Goal: Task Accomplishment & Management: Use online tool/utility

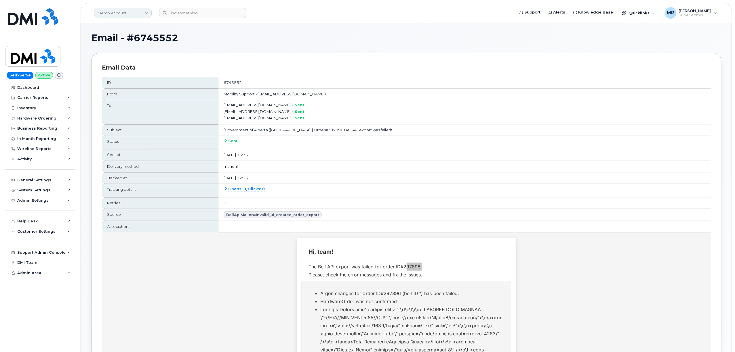
click at [111, 9] on link "Demo Account 1" at bounding box center [123, 13] width 58 height 10
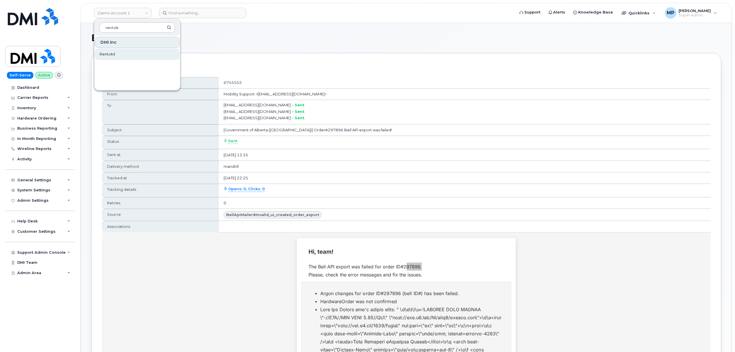
type input "rentok"
click at [108, 52] on span "Rentokil" at bounding box center [108, 54] width 16 height 6
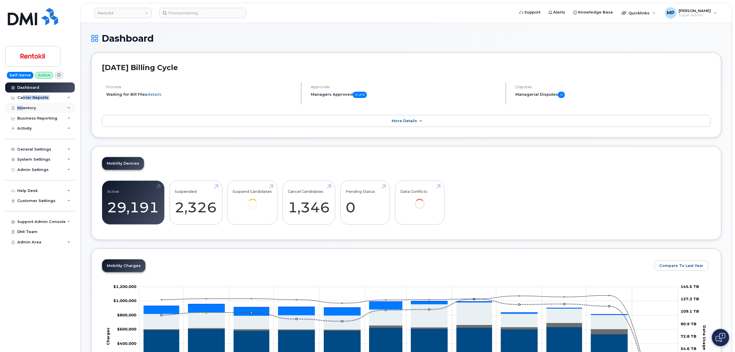
click at [22, 103] on div "Dashboard Carrier Reports Monthly Billing Data Daily Data Pooling Average Costi…" at bounding box center [40, 218] width 71 height 270
click at [25, 109] on div "Inventory" at bounding box center [26, 108] width 19 height 5
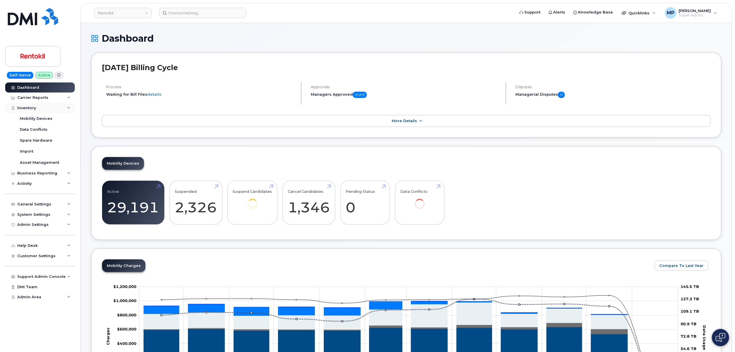
click at [23, 109] on div "Inventory" at bounding box center [26, 108] width 19 height 5
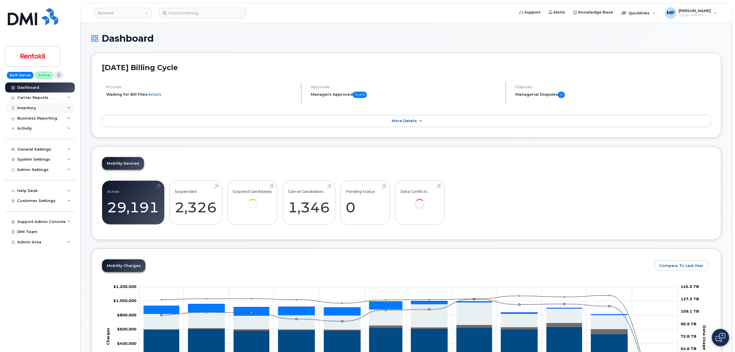
click at [33, 108] on div "Inventory" at bounding box center [26, 108] width 19 height 5
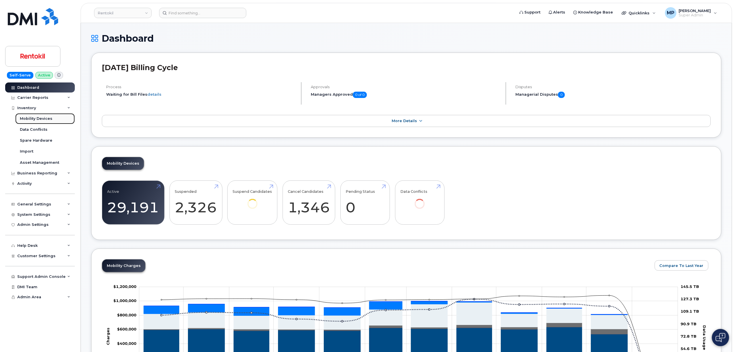
click at [35, 118] on div "Mobility Devices" at bounding box center [36, 118] width 33 height 5
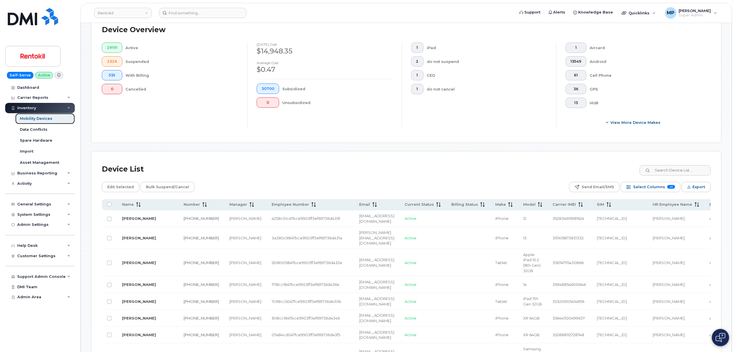
scroll to position [230, 0]
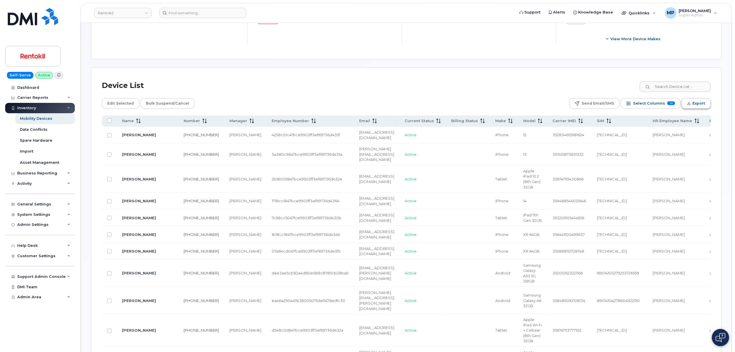
click at [705, 107] on button "Export" at bounding box center [695, 103] width 29 height 10
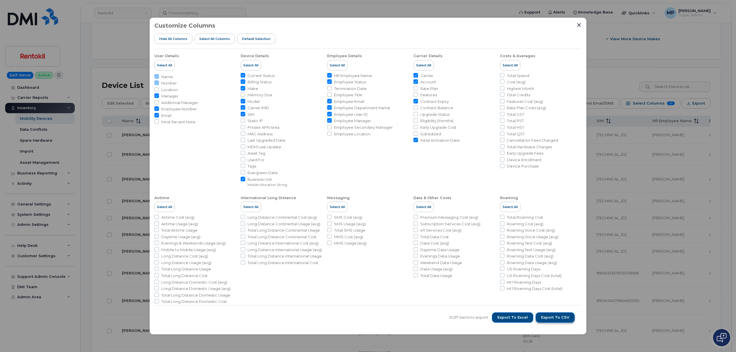
drag, startPoint x: 553, startPoint y: 318, endPoint x: 572, endPoint y: 314, distance: 18.7
click at [554, 317] on span "Export to CSV" at bounding box center [555, 317] width 28 height 5
click at [556, 320] on span "Export to CSV" at bounding box center [555, 317] width 28 height 5
click at [582, 24] on div "Customize Columns Hide All Columns Select all Columns Default Selection User De…" at bounding box center [368, 176] width 437 height 317
click at [578, 24] on icon "Close" at bounding box center [580, 25] width 4 height 4
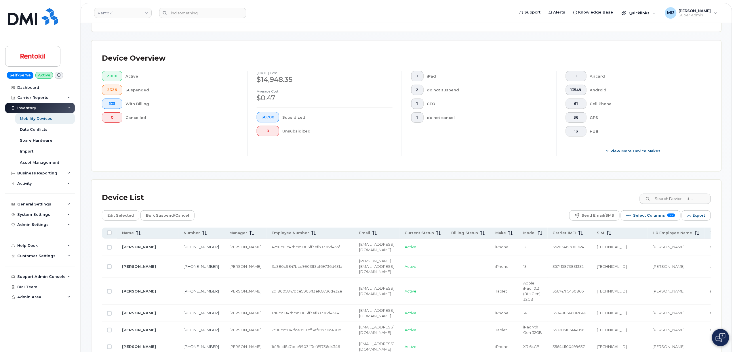
scroll to position [0, 0]
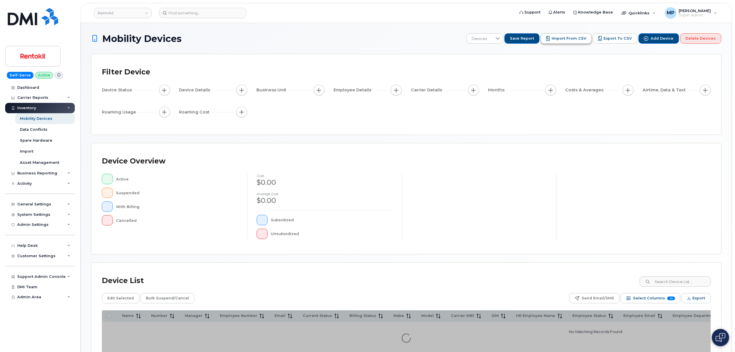
click at [562, 39] on span "Import from CSV" at bounding box center [568, 38] width 35 height 5
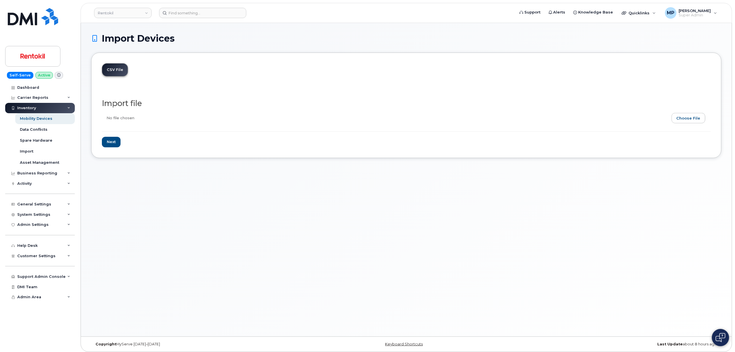
click at [688, 117] on input "file" at bounding box center [404, 119] width 604 height 13
type input "C:\fakepath\Employee Assignment Changes from Tyler 8-14-2025.csv"
click at [108, 143] on input "Next" at bounding box center [111, 142] width 19 height 11
type input "Loading..."
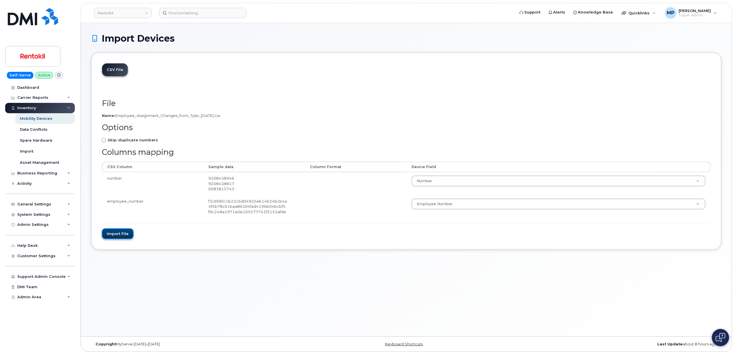
click at [117, 235] on button "Import file" at bounding box center [118, 234] width 32 height 11
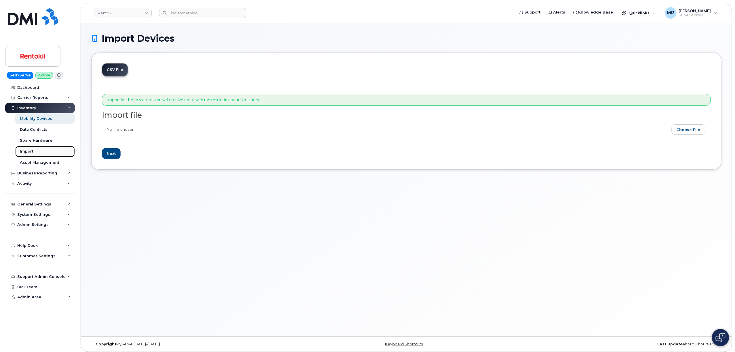
click at [25, 153] on div "Import" at bounding box center [27, 151] width 14 height 5
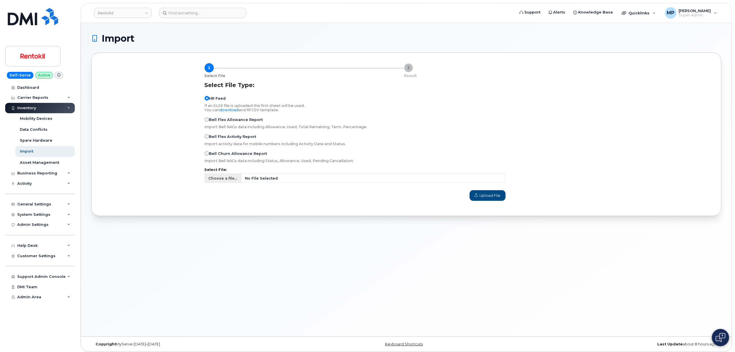
click at [223, 180] on span "Choose a file..." at bounding box center [222, 178] width 29 height 5
click at [223, 180] on input "Choose a file... No File Selected" at bounding box center [355, 178] width 301 height 9
type input "C:\fakepath\Employee Assignment Changes from Tyler 8-14-2025.csv"
click at [491, 195] on span "Upload File" at bounding box center [487, 195] width 26 height 5
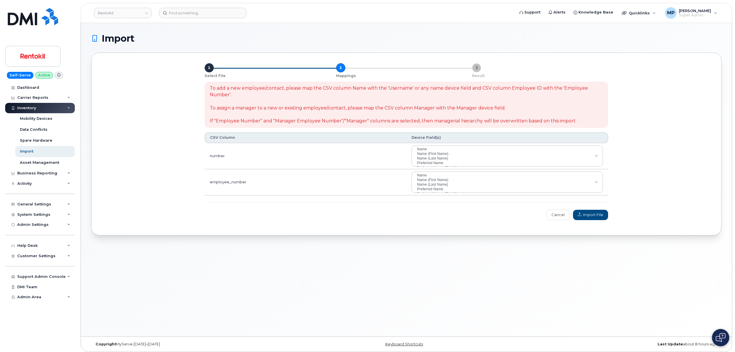
select select
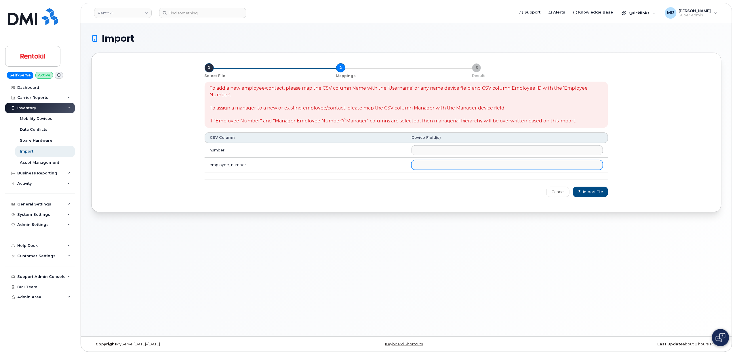
click at [469, 166] on ul at bounding box center [507, 165] width 191 height 9
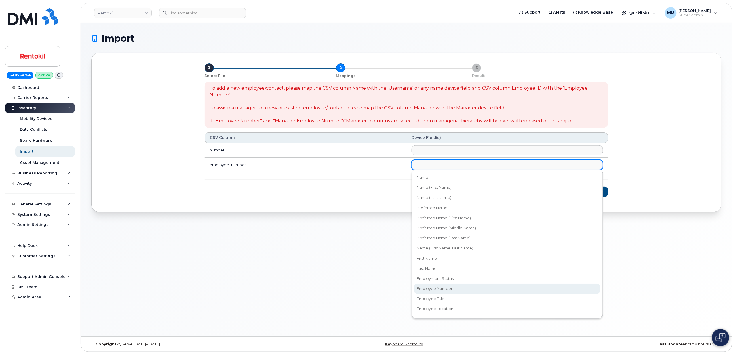
select select "employee_number"
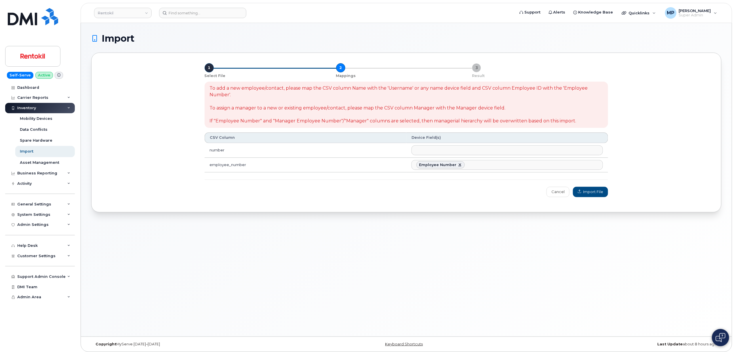
scroll to position [54, 0]
click at [587, 193] on span "Import File" at bounding box center [590, 191] width 25 height 5
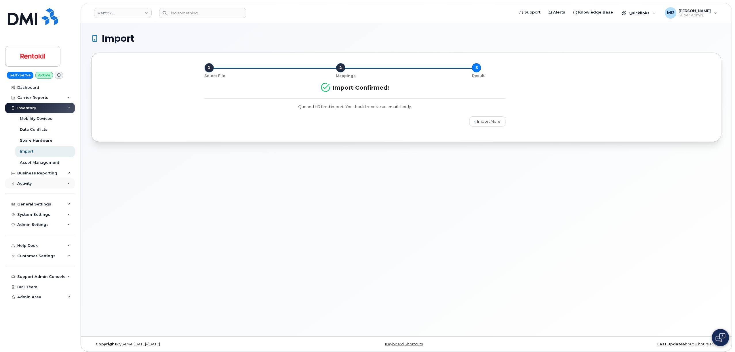
click at [27, 183] on div "Activity" at bounding box center [24, 184] width 14 height 5
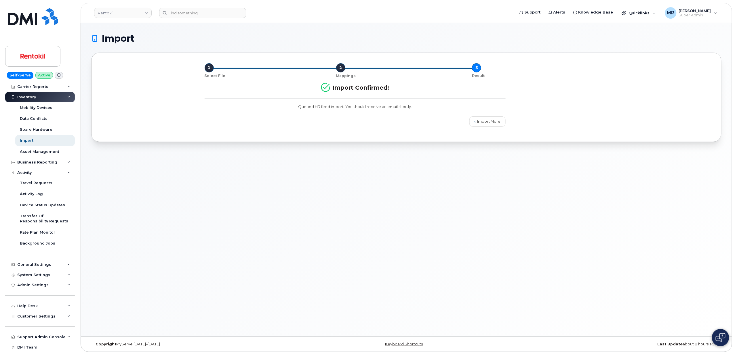
scroll to position [21, 0]
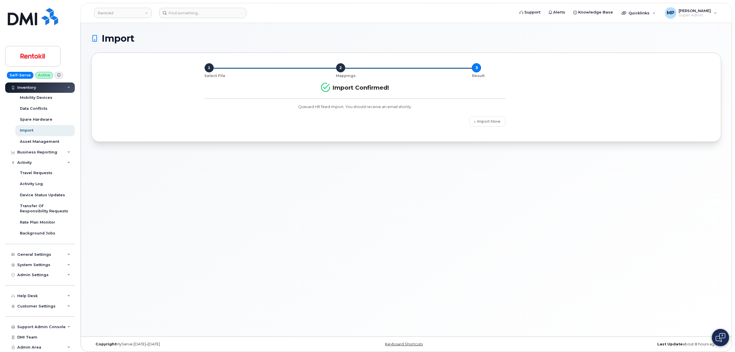
drag, startPoint x: 221, startPoint y: 250, endPoint x: 213, endPoint y: 244, distance: 10.3
click at [221, 250] on div "Import 1 Select File 2 Mappings 3 Result Import Confirmed! Queued HR feed impor…" at bounding box center [406, 180] width 651 height 314
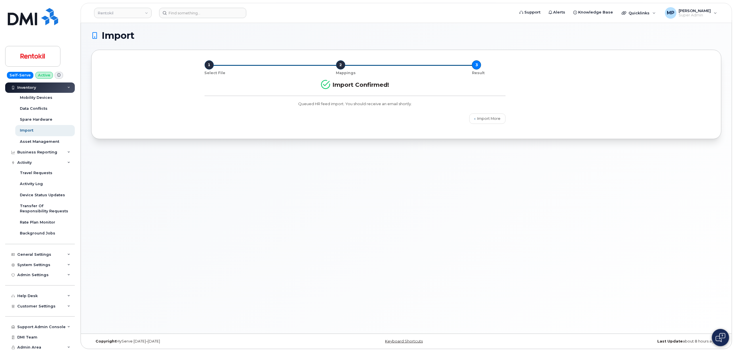
scroll to position [0, 0]
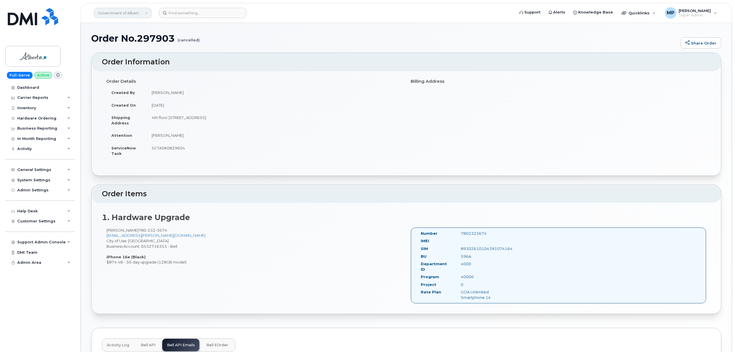
click at [133, 13] on link "Government of Alberta ([GEOGRAPHIC_DATA])" at bounding box center [123, 13] width 58 height 10
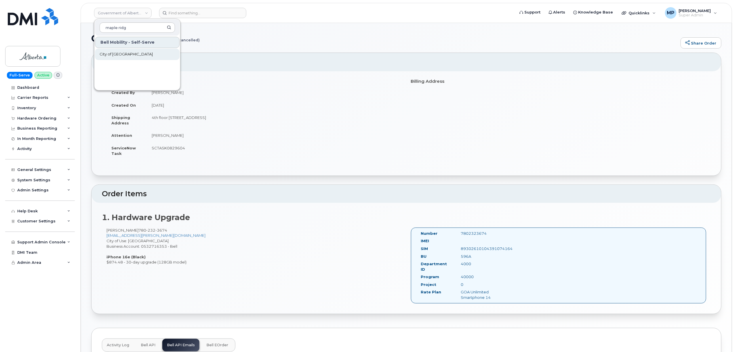
type input "maple ridg"
click at [119, 56] on span "City of [GEOGRAPHIC_DATA]" at bounding box center [126, 54] width 53 height 6
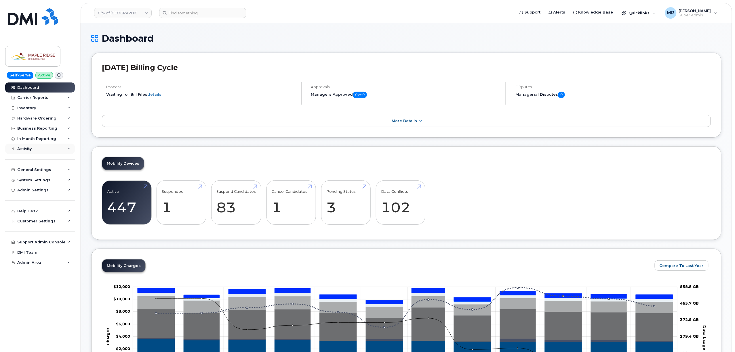
click at [28, 148] on div "Activity" at bounding box center [24, 149] width 14 height 5
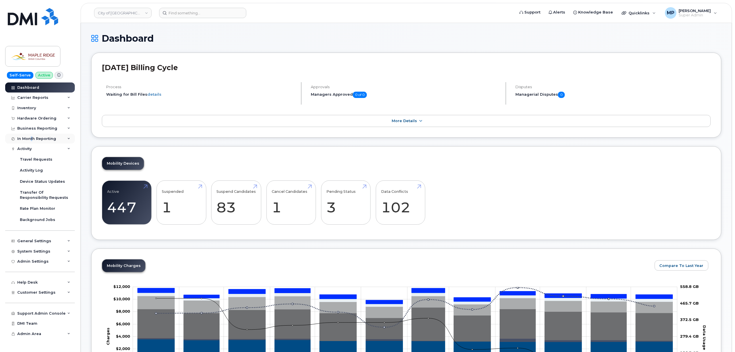
drag, startPoint x: 30, startPoint y: 138, endPoint x: 32, endPoint y: 142, distance: 4.5
click at [31, 142] on div "In Month Reporting" at bounding box center [40, 139] width 70 height 10
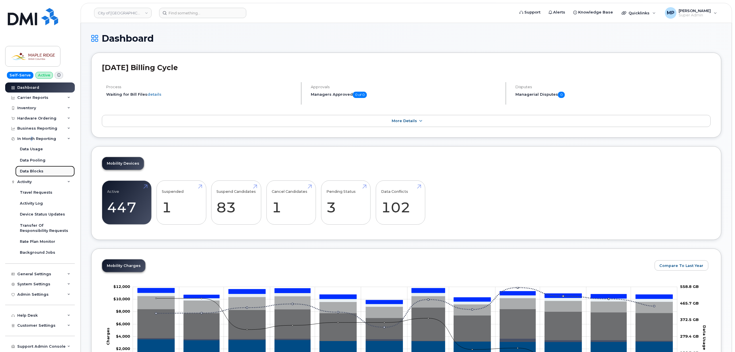
click at [33, 175] on link "Data Blocks" at bounding box center [45, 171] width 60 height 11
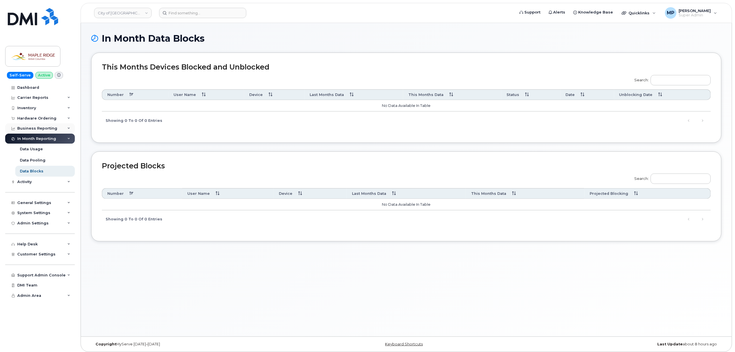
click at [26, 125] on div "Business Reporting" at bounding box center [40, 128] width 70 height 10
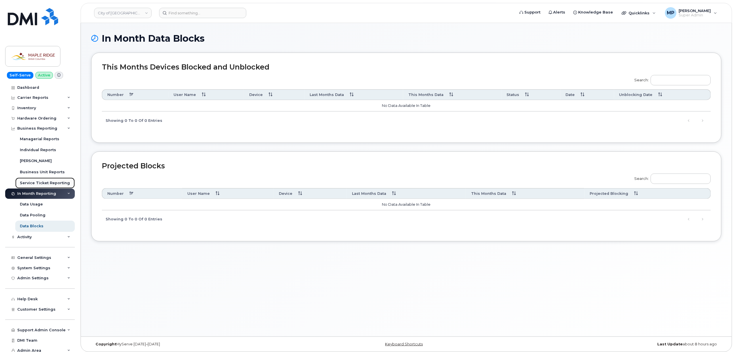
click at [37, 182] on div "Service Ticket Reporting" at bounding box center [45, 183] width 50 height 5
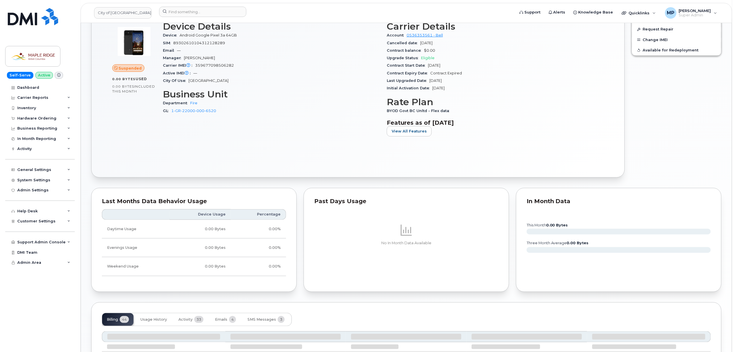
scroll to position [257, 0]
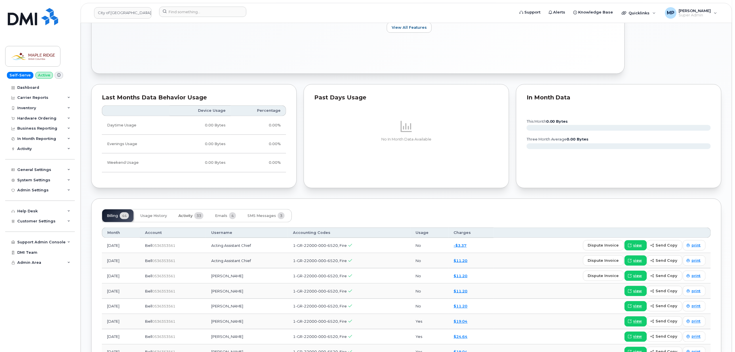
click at [185, 217] on span "Activity" at bounding box center [185, 216] width 14 height 5
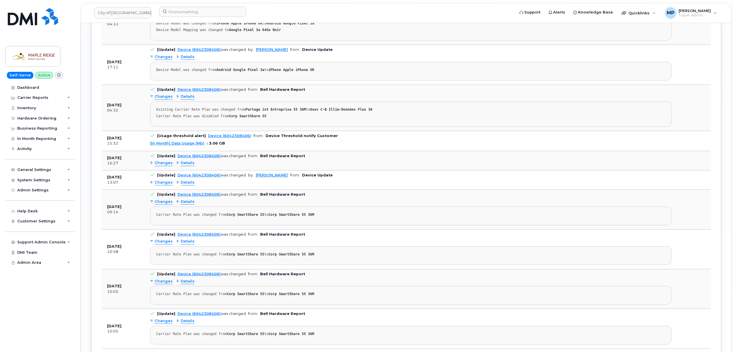
scroll to position [936, 0]
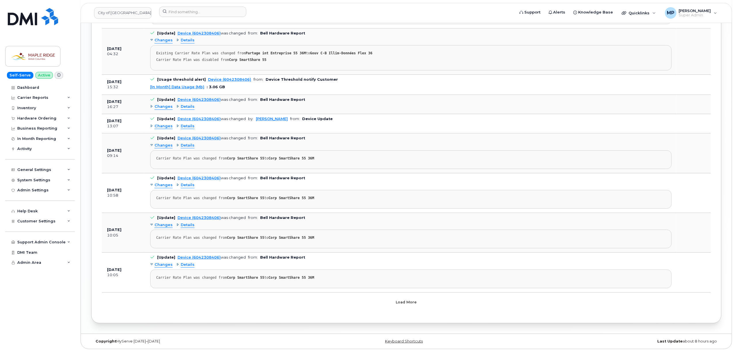
click at [357, 303] on button "Load more" at bounding box center [406, 302] width 173 height 10
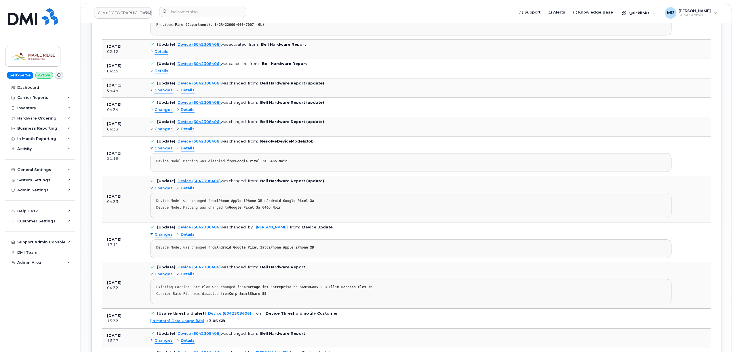
scroll to position [585, 0]
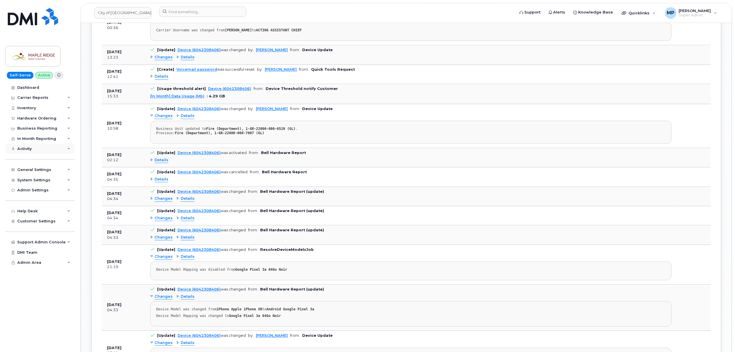
click at [18, 146] on div "Activity" at bounding box center [40, 149] width 70 height 10
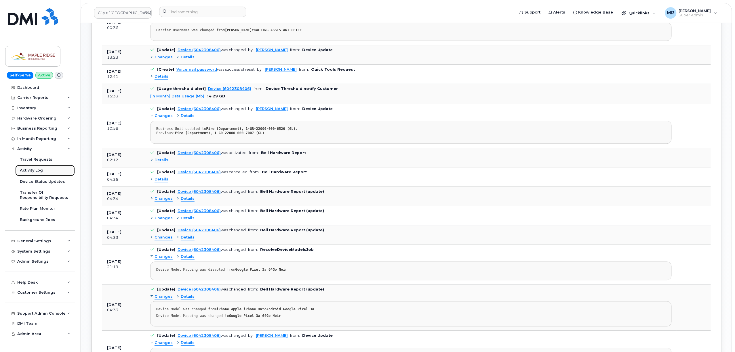
click at [28, 171] on div "Activity Log" at bounding box center [31, 170] width 23 height 5
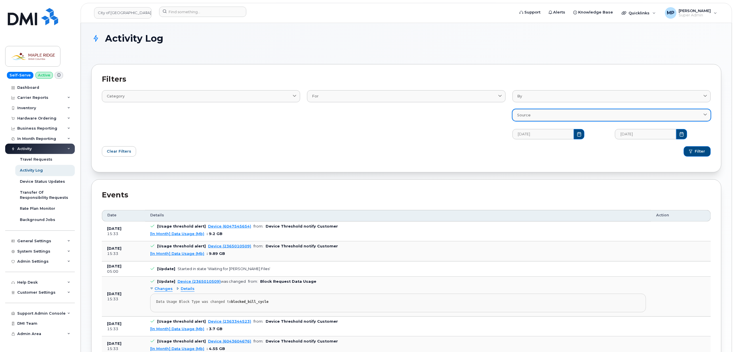
click at [536, 115] on div "Source" at bounding box center [611, 114] width 188 height 5
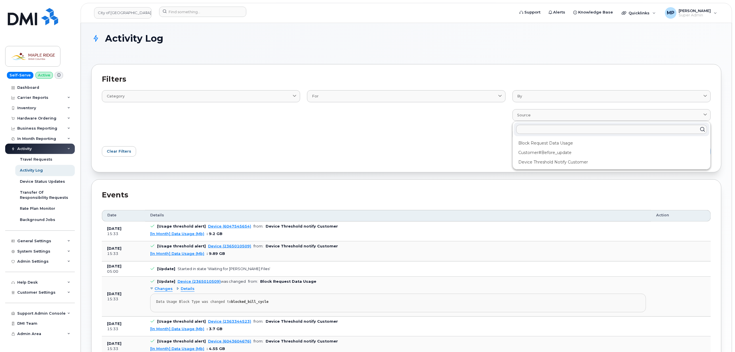
click at [429, 148] on div "Filter" at bounding box center [560, 151] width 308 height 17
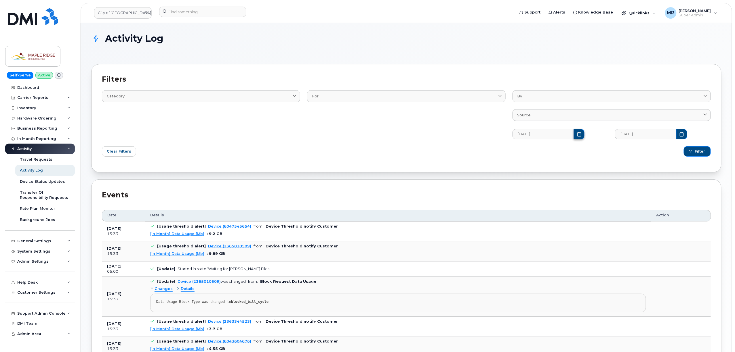
click at [577, 134] on icon "Choose Date" at bounding box center [579, 134] width 5 height 5
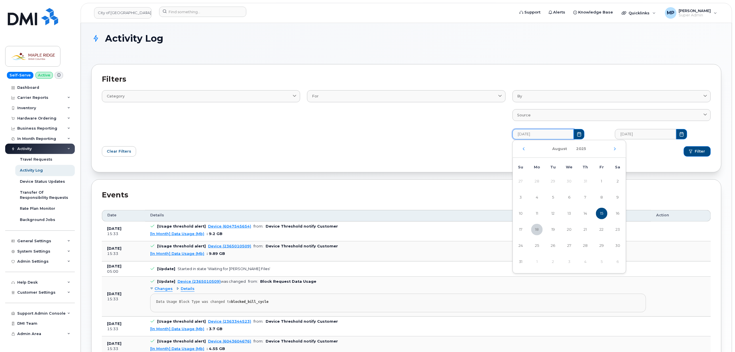
click at [524, 151] on div "August 2025" at bounding box center [569, 149] width 113 height 18
click at [523, 147] on div "August 2025" at bounding box center [569, 149] width 113 height 18
click at [602, 180] on span "1" at bounding box center [602, 182] width 12 height 12
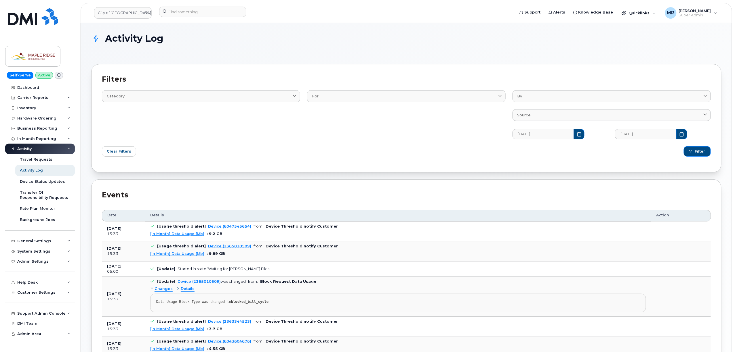
drag, startPoint x: 580, startPoint y: 133, endPoint x: 579, endPoint y: 136, distance: 2.9
click at [581, 133] on div "08/01/2025" at bounding box center [560, 134] width 103 height 17
click at [577, 137] on icon "Choose Date" at bounding box center [579, 134] width 4 height 5
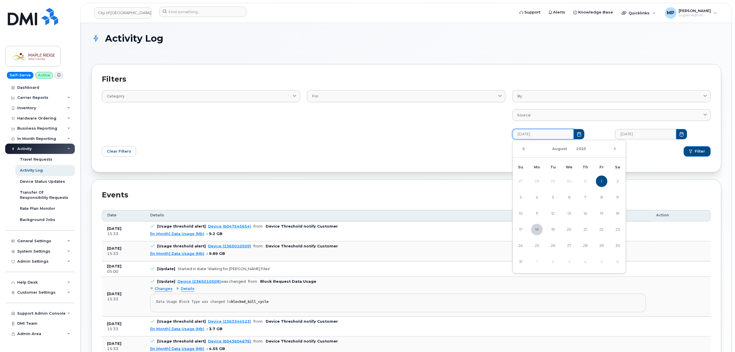
click at [523, 148] on icon "Previous Month" at bounding box center [523, 149] width 3 height 5
click at [614, 149] on icon "Next Month" at bounding box center [614, 149] width 3 height 5
click at [552, 180] on span "1" at bounding box center [553, 182] width 12 height 12
type input "07/01/2025"
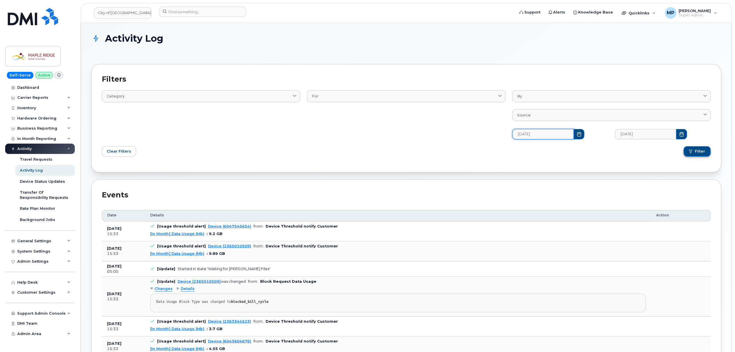
click at [692, 152] on span "submit" at bounding box center [690, 151] width 3 height 3
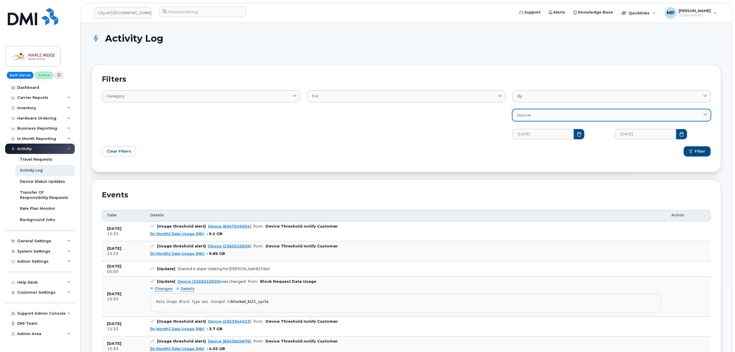
click at [586, 117] on div "Source" at bounding box center [611, 114] width 188 height 5
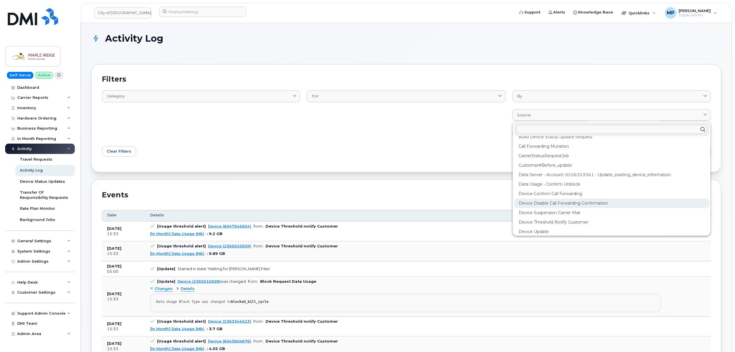
scroll to position [38, 0]
click at [533, 186] on div "Data Usage - Confirm Unblock" at bounding box center [611, 190] width 195 height 9
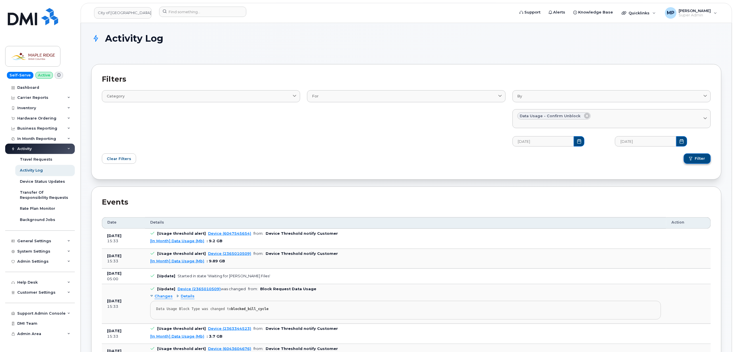
click at [696, 160] on span "Filter" at bounding box center [700, 158] width 10 height 5
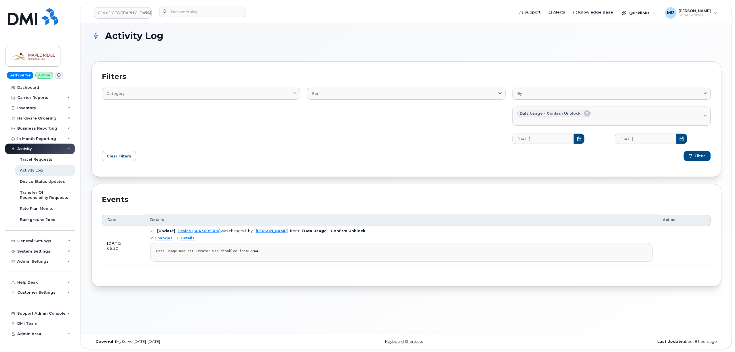
scroll to position [3, 0]
click at [574, 138] on button "Choose Date" at bounding box center [579, 138] width 11 height 10
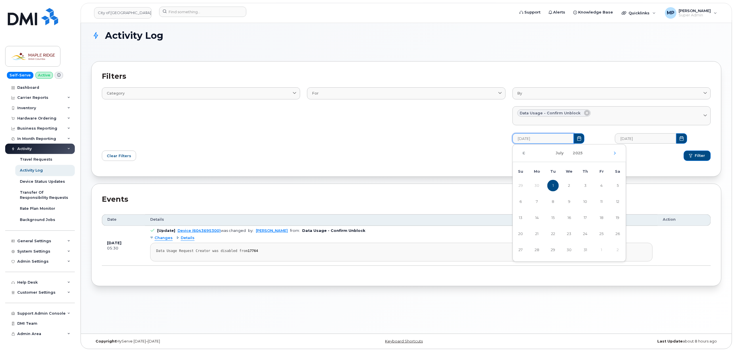
click at [523, 154] on icon "Previous Month" at bounding box center [523, 153] width 3 height 5
click at [525, 154] on icon "Previous Month" at bounding box center [523, 153] width 3 height 5
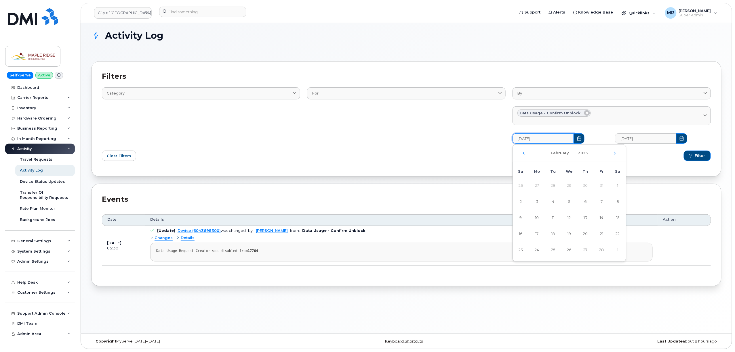
click at [525, 154] on icon "Previous Month" at bounding box center [523, 153] width 3 height 5
click at [524, 152] on icon "Previous Month" at bounding box center [523, 153] width 3 height 5
click at [534, 217] on span "16" at bounding box center [537, 218] width 12 height 12
type input "12/16/2024"
click at [700, 156] on span "Filter" at bounding box center [700, 155] width 10 height 5
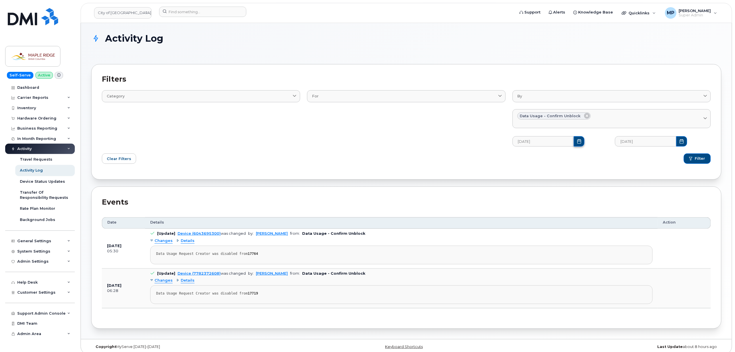
click at [577, 143] on icon "Choose Date" at bounding box center [579, 141] width 4 height 5
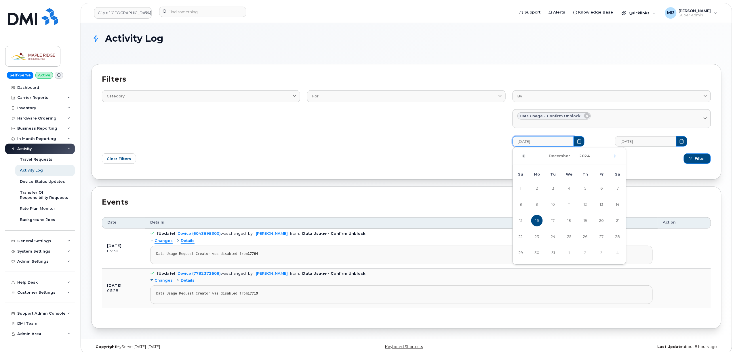
click at [524, 157] on icon "Previous Month" at bounding box center [523, 156] width 3 height 5
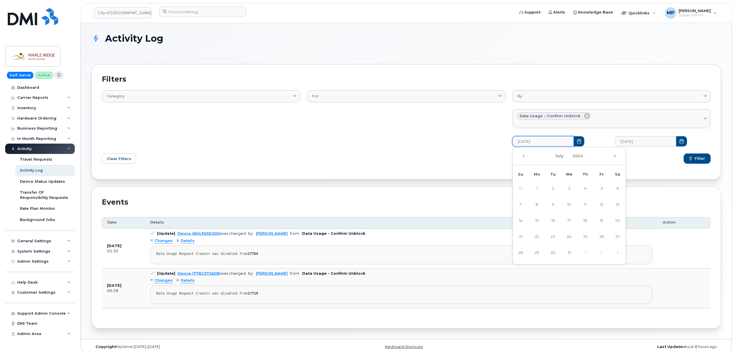
click at [524, 157] on icon "Previous Month" at bounding box center [523, 156] width 3 height 5
click at [617, 188] on span "1" at bounding box center [618, 189] width 12 height 12
type input "06/01/2024"
click at [694, 161] on button "Filter" at bounding box center [697, 159] width 27 height 10
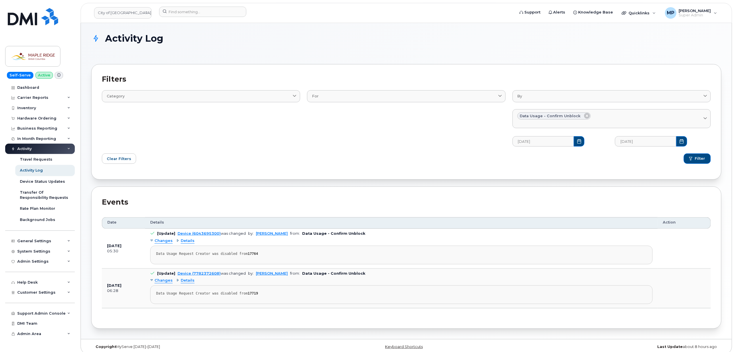
click at [219, 46] on div "Activity Log" at bounding box center [406, 43] width 630 height 20
drag, startPoint x: 160, startPoint y: 37, endPoint x: 108, endPoint y: 45, distance: 52.4
click at [94, 39] on h1 "Activity Log" at bounding box center [404, 38] width 627 height 10
click at [203, 44] on div "Activity Log" at bounding box center [406, 43] width 630 height 20
click at [249, 40] on h1 "Activity Log" at bounding box center [404, 38] width 627 height 10
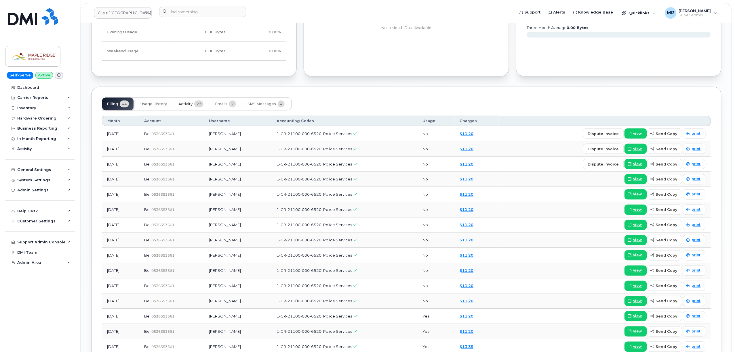
click at [185, 105] on span "Activity" at bounding box center [185, 104] width 14 height 5
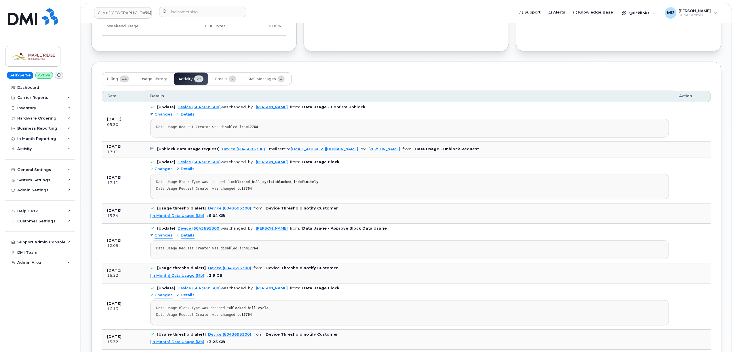
scroll to position [422, 0]
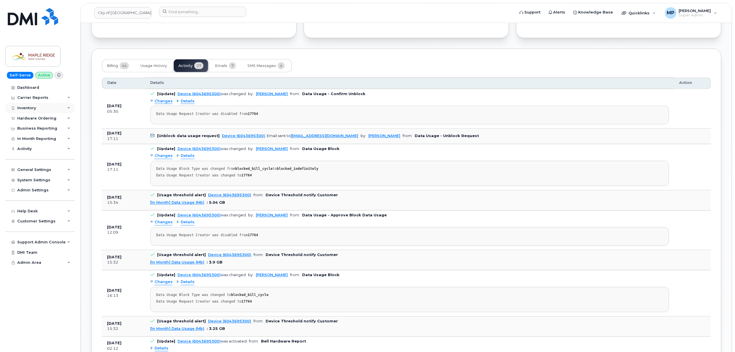
click at [34, 109] on div "Inventory" at bounding box center [26, 108] width 19 height 5
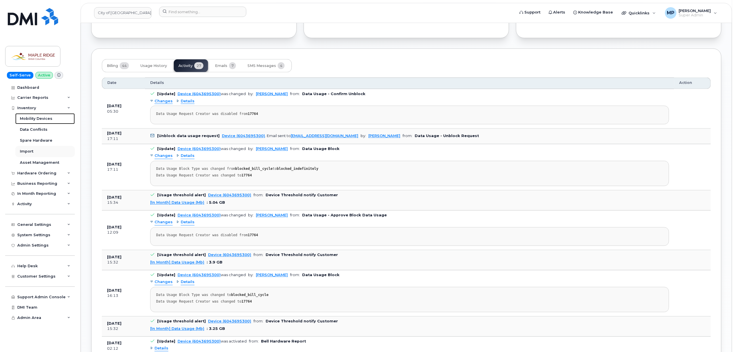
drag, startPoint x: 31, startPoint y: 120, endPoint x: 55, endPoint y: 147, distance: 35.6
click at [31, 120] on div "Mobility Devices" at bounding box center [36, 118] width 33 height 5
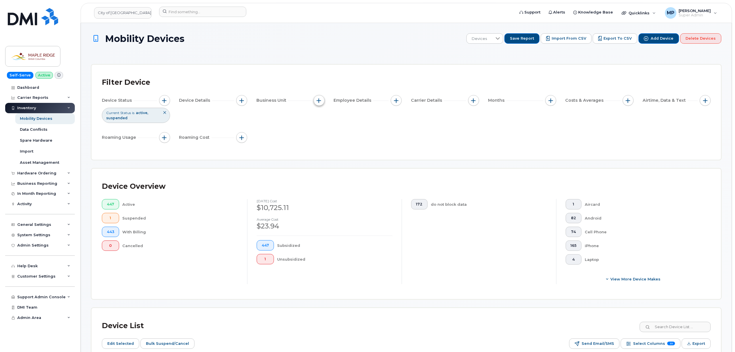
click at [319, 100] on span "button" at bounding box center [319, 100] width 5 height 5
click at [242, 99] on span "button" at bounding box center [241, 100] width 5 height 5
click at [349, 153] on div "Filter Device Device Status Current Status is active suspended Device Details B…" at bounding box center [405, 112] width 629 height 95
click at [396, 100] on span "button" at bounding box center [396, 100] width 5 height 5
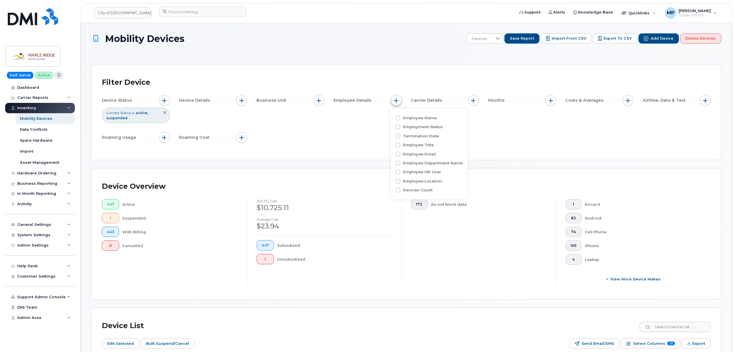
click at [397, 100] on span "button" at bounding box center [396, 100] width 5 height 5
click at [163, 98] on button "button" at bounding box center [164, 100] width 11 height 11
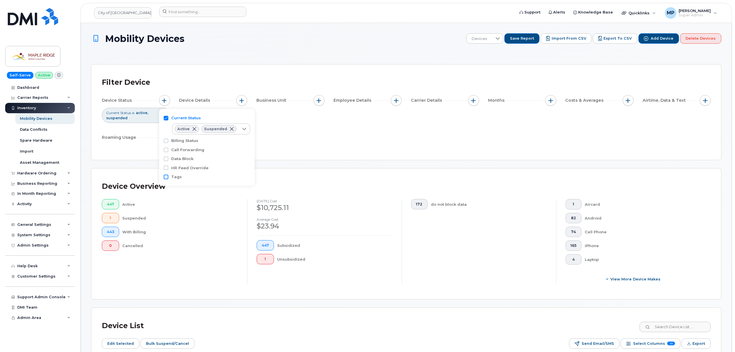
click at [165, 177] on input "Tags" at bounding box center [166, 177] width 5 height 5
checkbox input "true"
click at [195, 187] on div "empty" at bounding box center [205, 188] width 66 height 10
drag, startPoint x: 196, startPoint y: 199, endPoint x: 250, endPoint y: 194, distance: 54.4
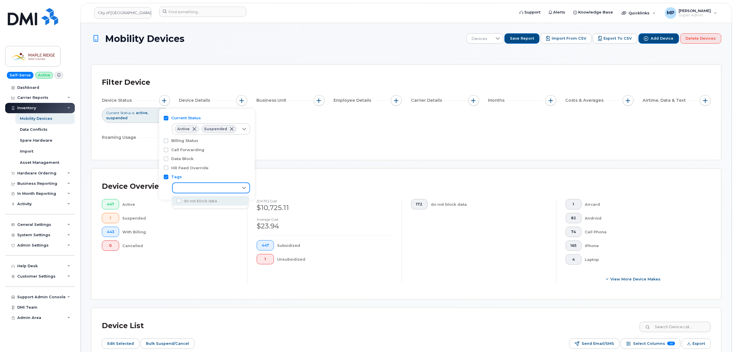
click at [197, 200] on span "do not block data" at bounding box center [200, 200] width 33 height 5
checkbox input "true"
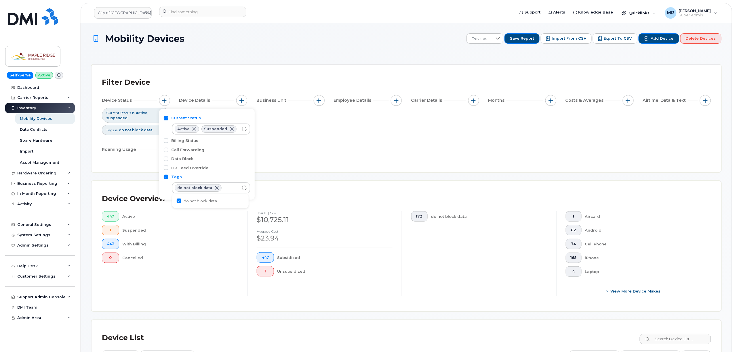
click at [391, 154] on div "Device Status Current Status is active suspended Tags is do not block data Devi…" at bounding box center [406, 126] width 609 height 62
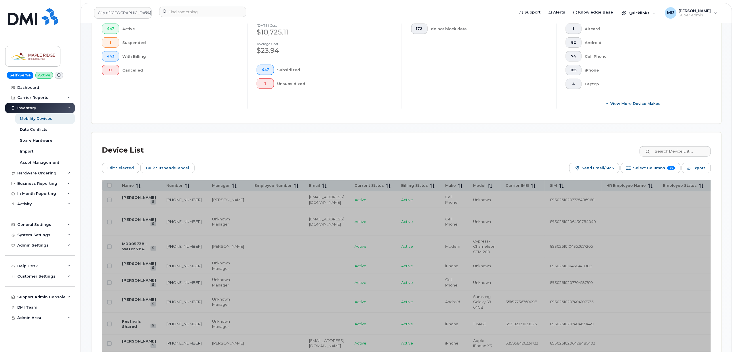
scroll to position [192, 0]
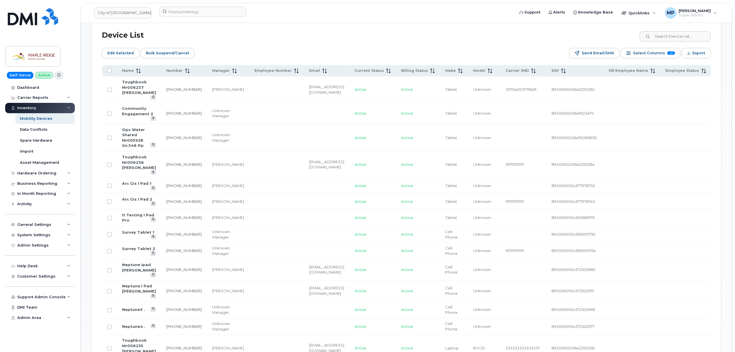
scroll to position [205, 0]
